Goal: Transaction & Acquisition: Purchase product/service

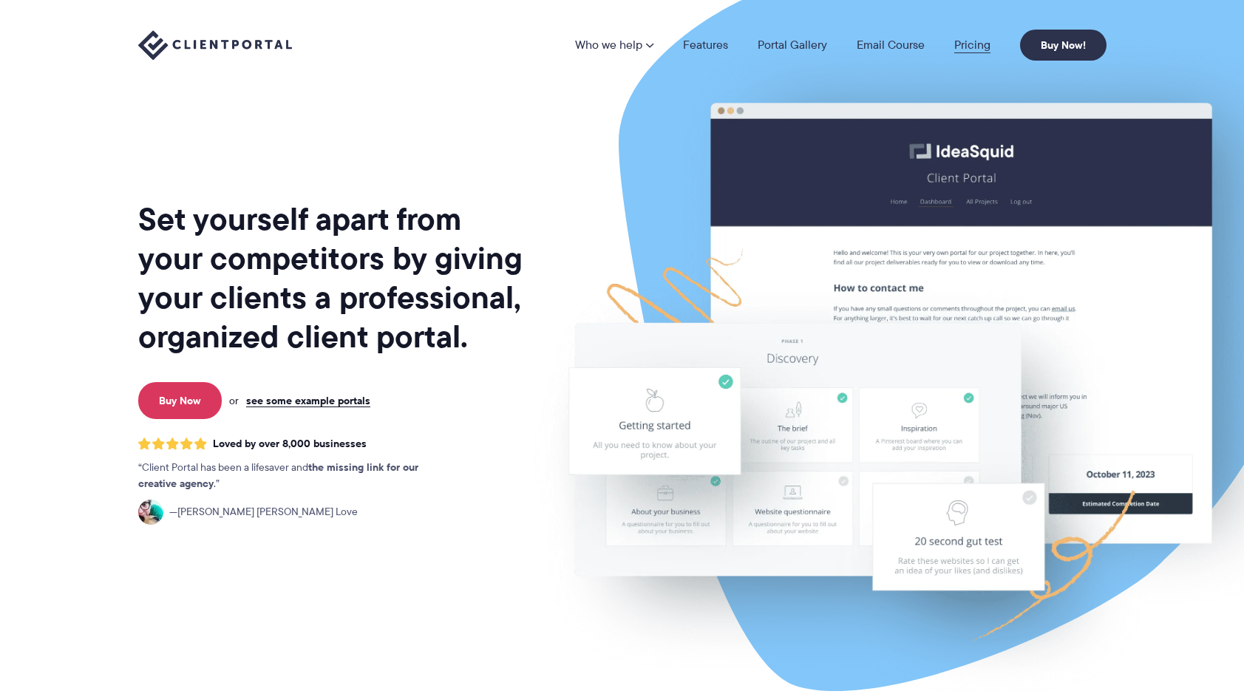
click at [955, 45] on link "Pricing" at bounding box center [972, 45] width 36 height 12
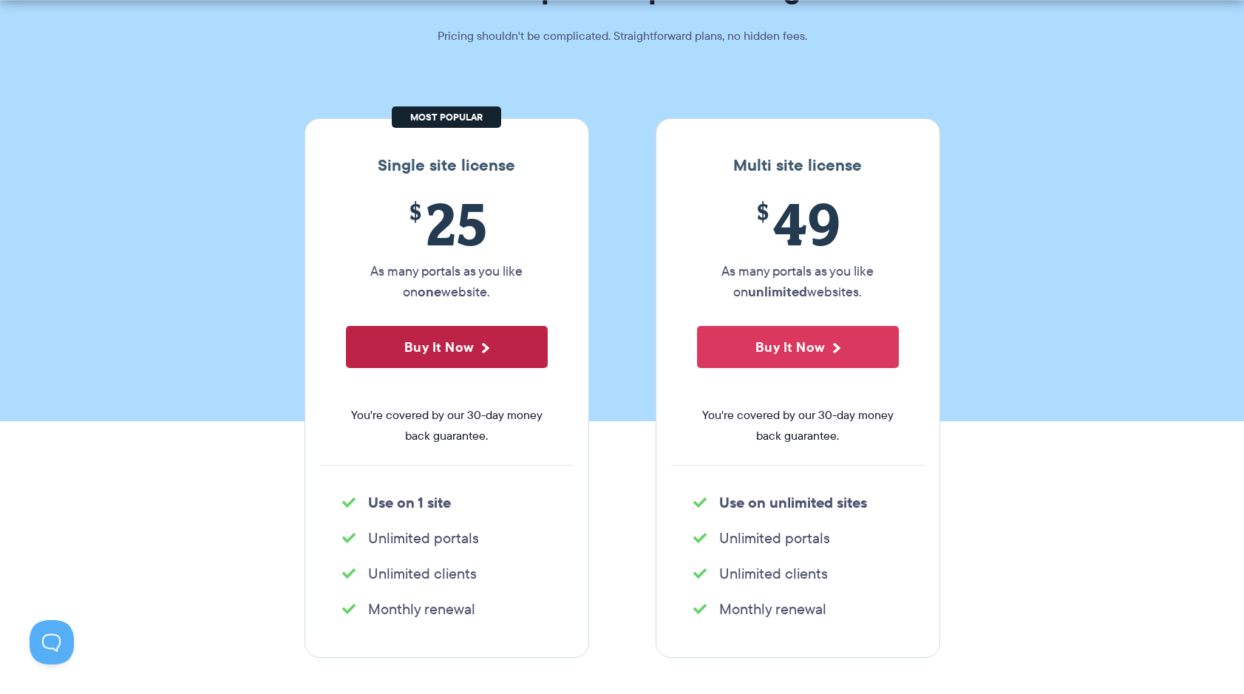
click at [489, 339] on button "Buy It Now" at bounding box center [447, 347] width 202 height 42
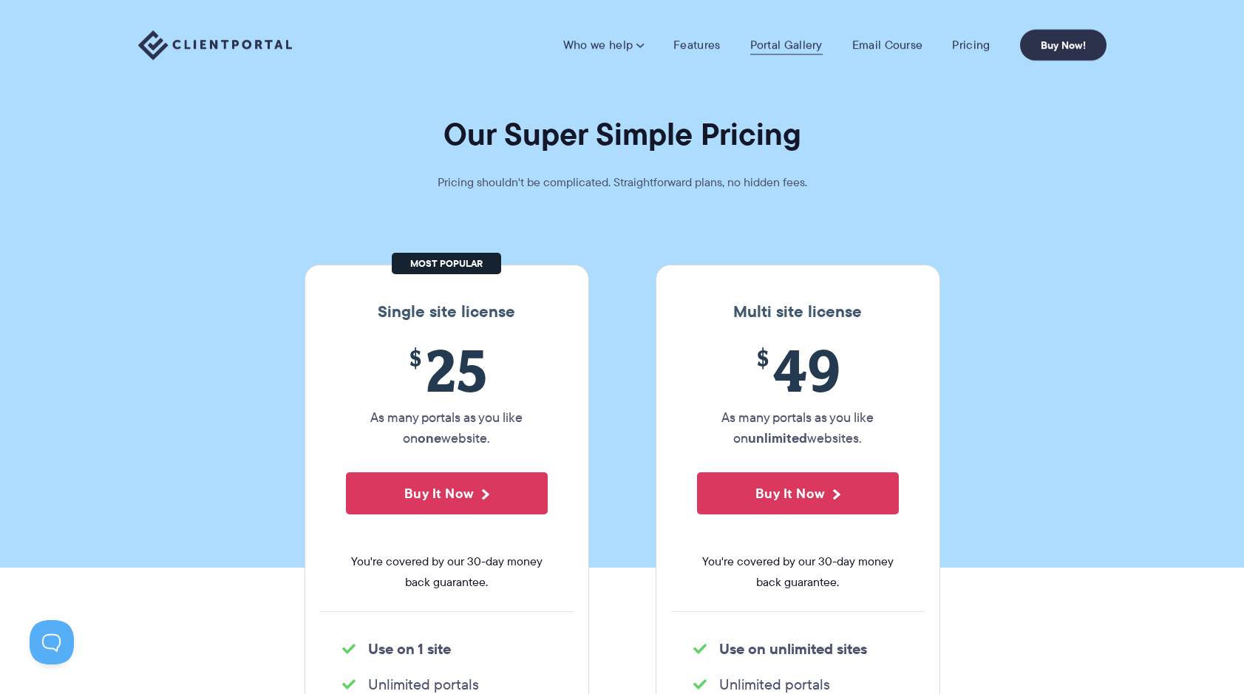
click at [798, 47] on link "Portal Gallery" at bounding box center [786, 45] width 72 height 15
click at [705, 40] on link "Features" at bounding box center [696, 45] width 47 height 15
click at [262, 42] on img at bounding box center [215, 45] width 154 height 30
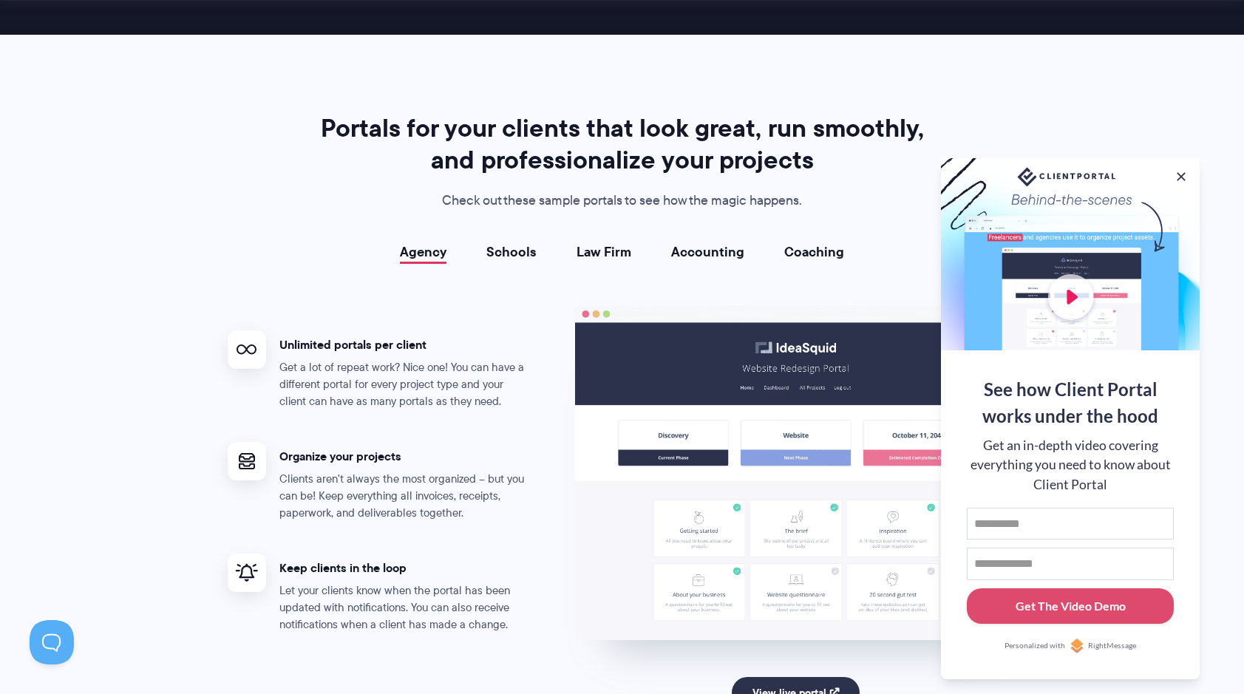
scroll to position [2565, 0]
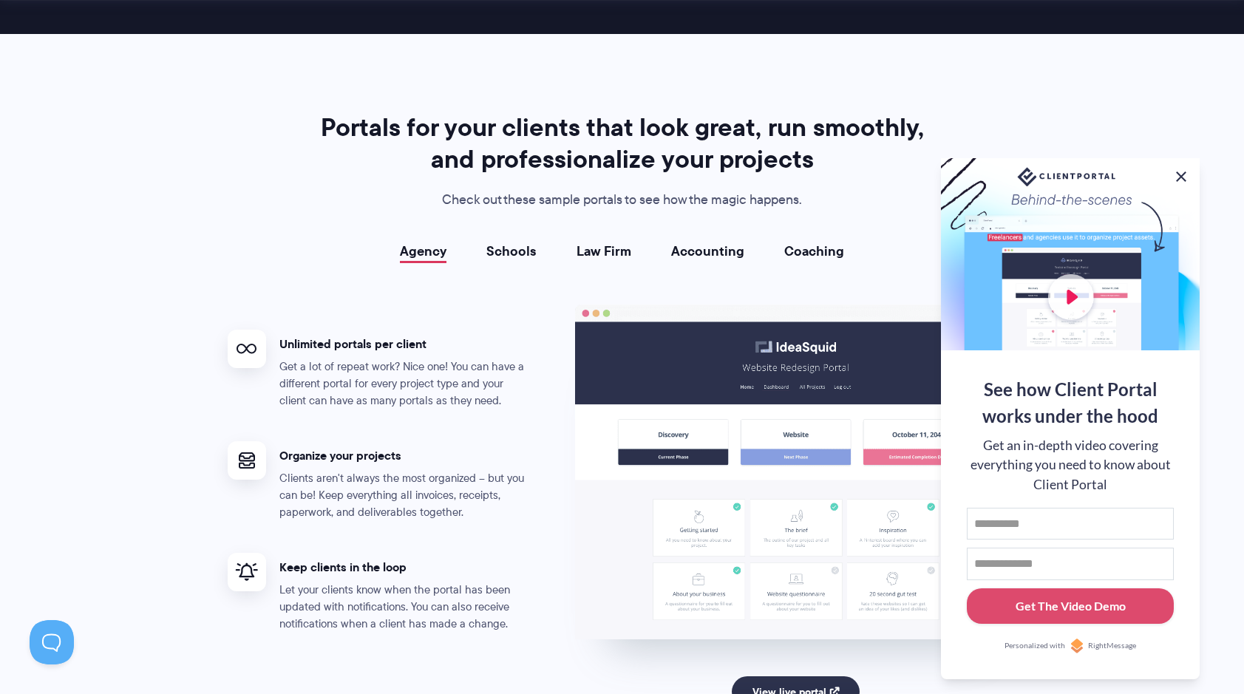
click at [1185, 176] on button at bounding box center [1181, 177] width 18 height 18
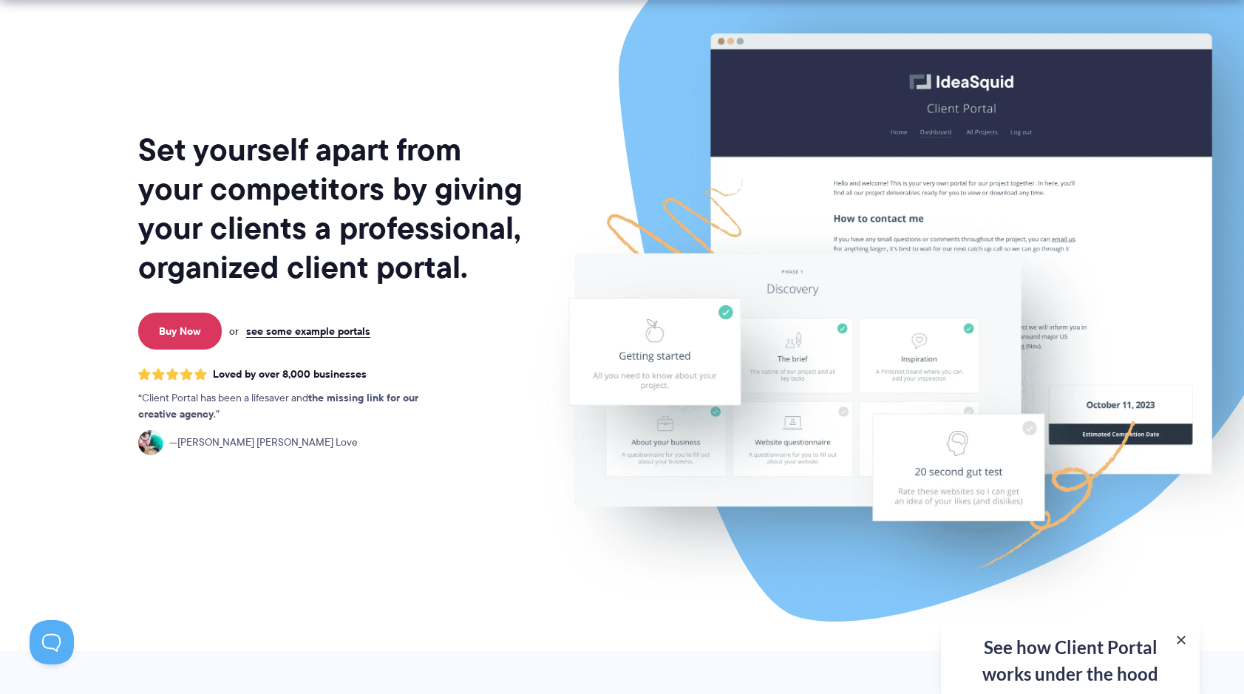
scroll to position [0, 0]
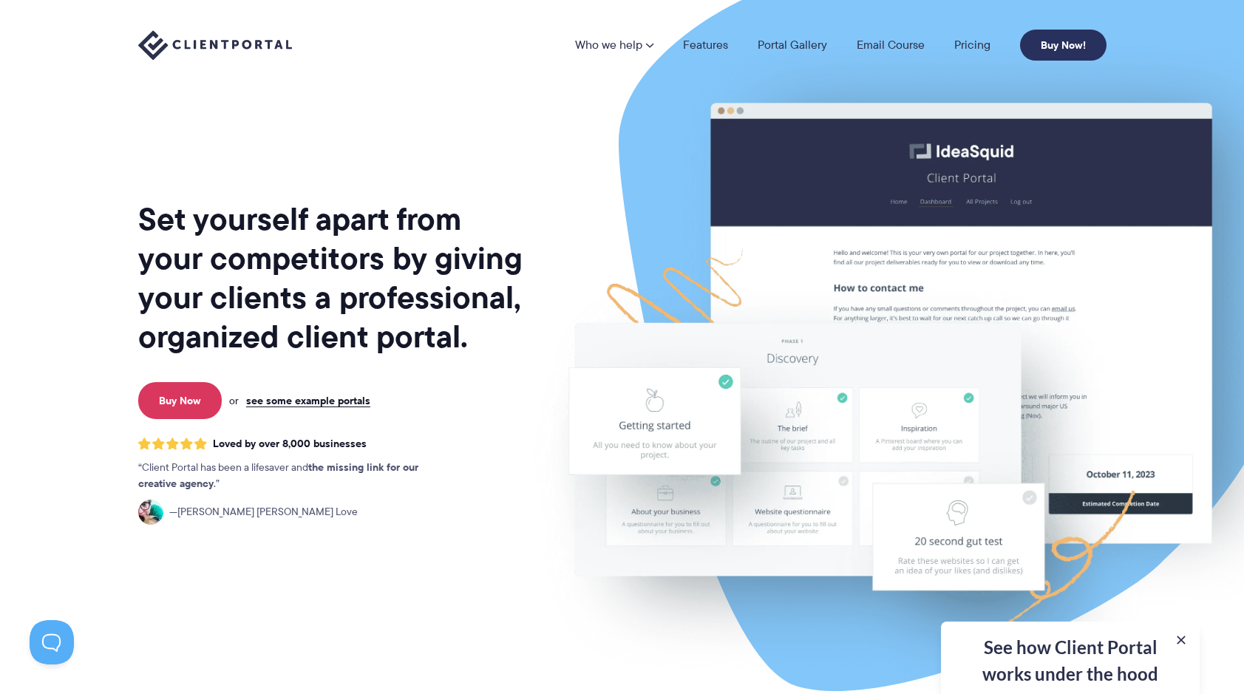
click at [1078, 37] on link "Buy Now!" at bounding box center [1063, 45] width 86 height 31
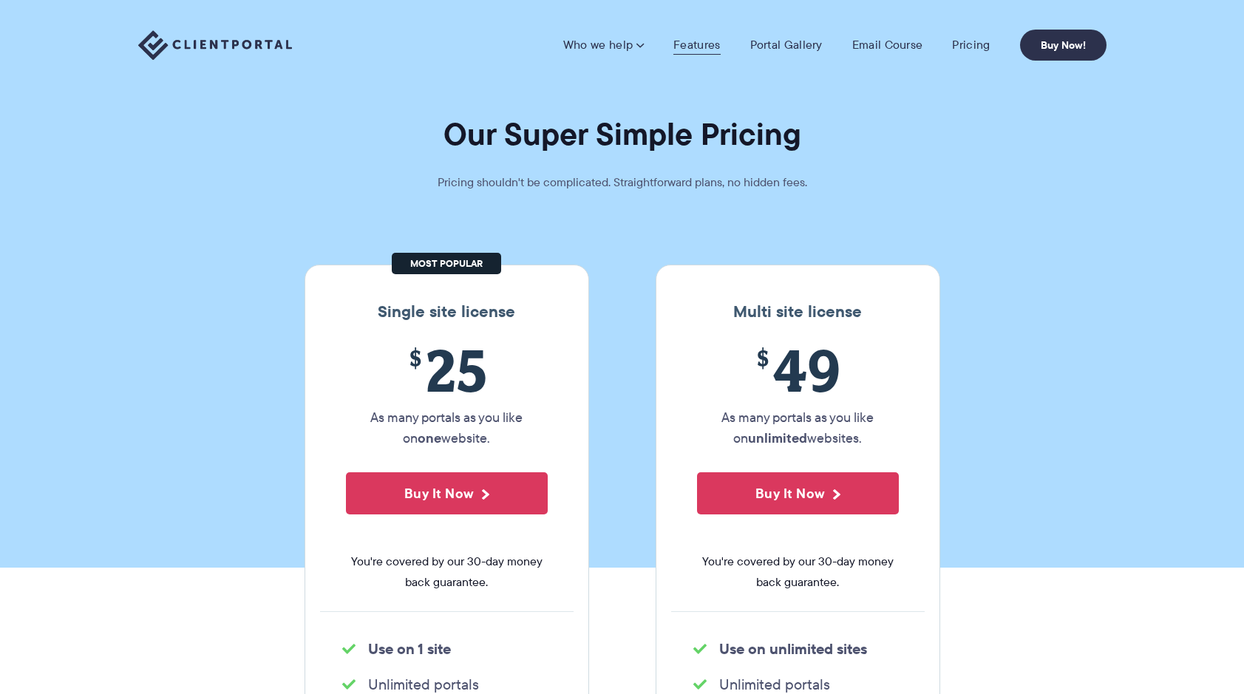
click at [709, 48] on link "Features" at bounding box center [696, 45] width 47 height 15
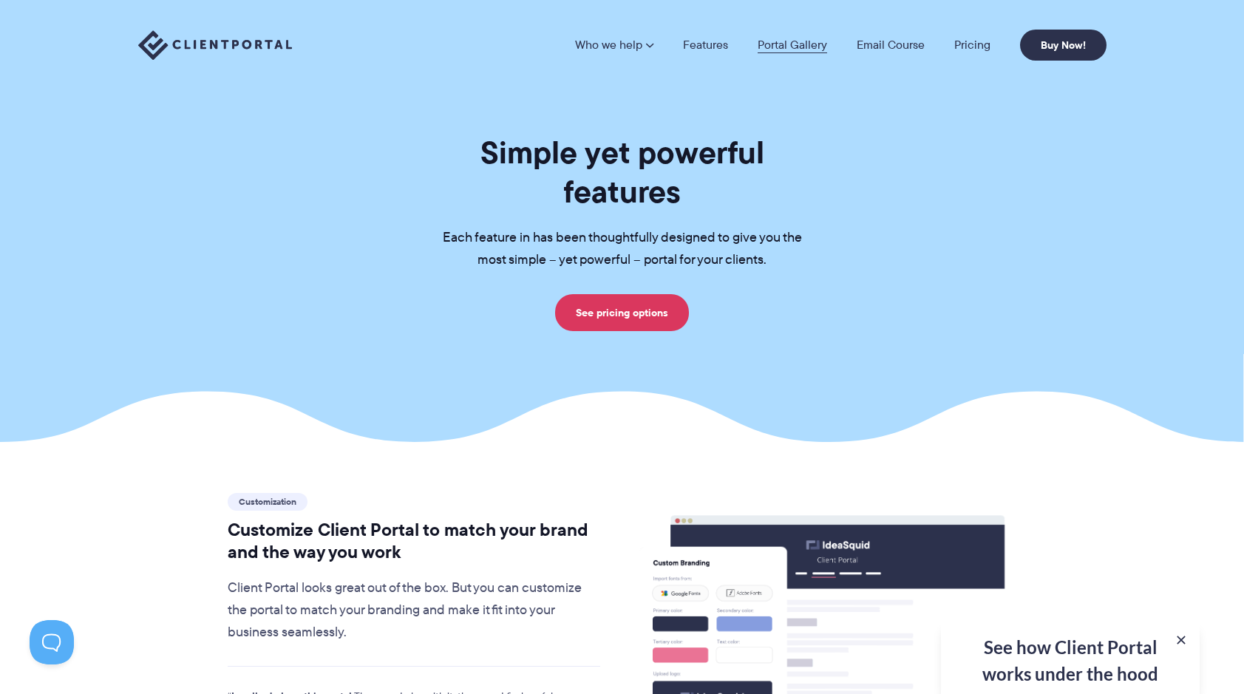
click at [772, 50] on link "Portal Gallery" at bounding box center [792, 45] width 69 height 12
